Goal: Complete application form

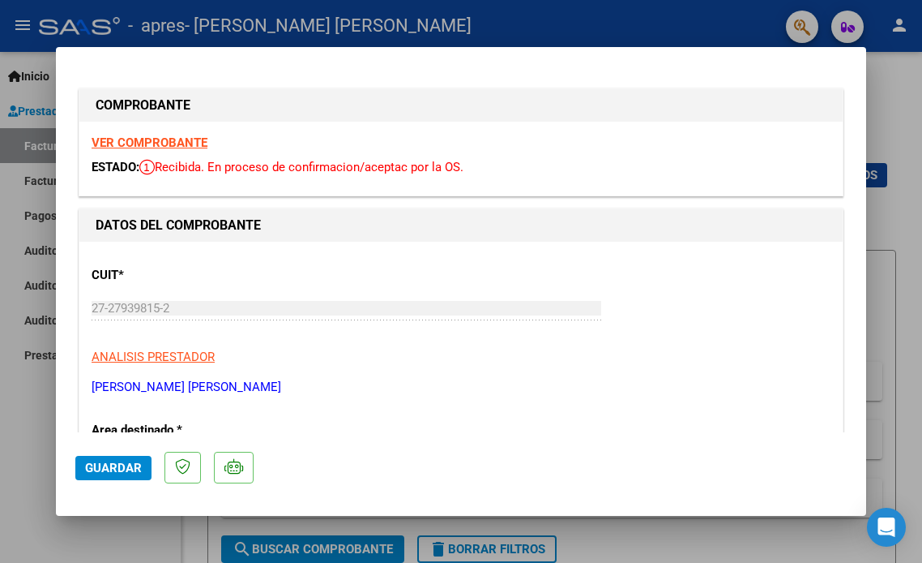
click at [135, 532] on div at bounding box center [461, 281] width 922 height 563
type input "$ 0,00"
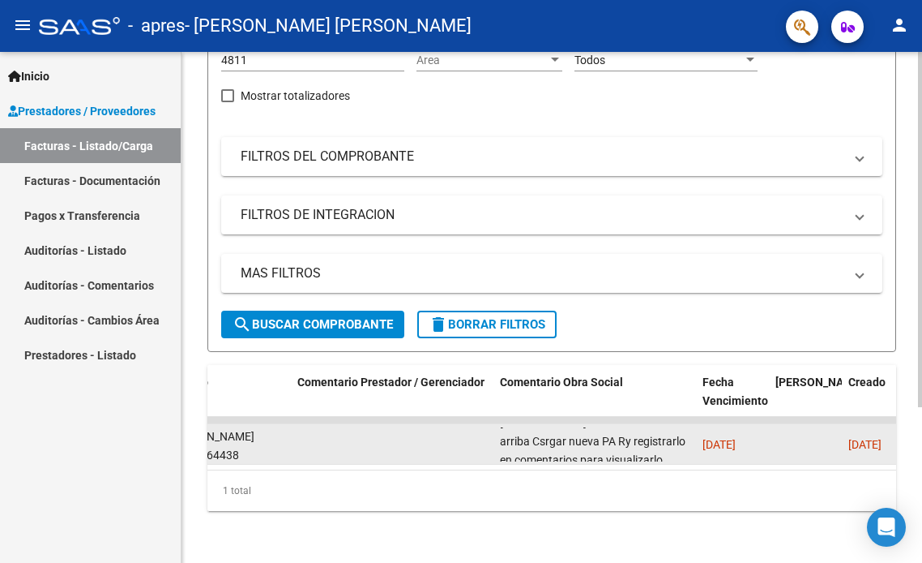
scroll to position [70, 0]
